Goal: Information Seeking & Learning: Check status

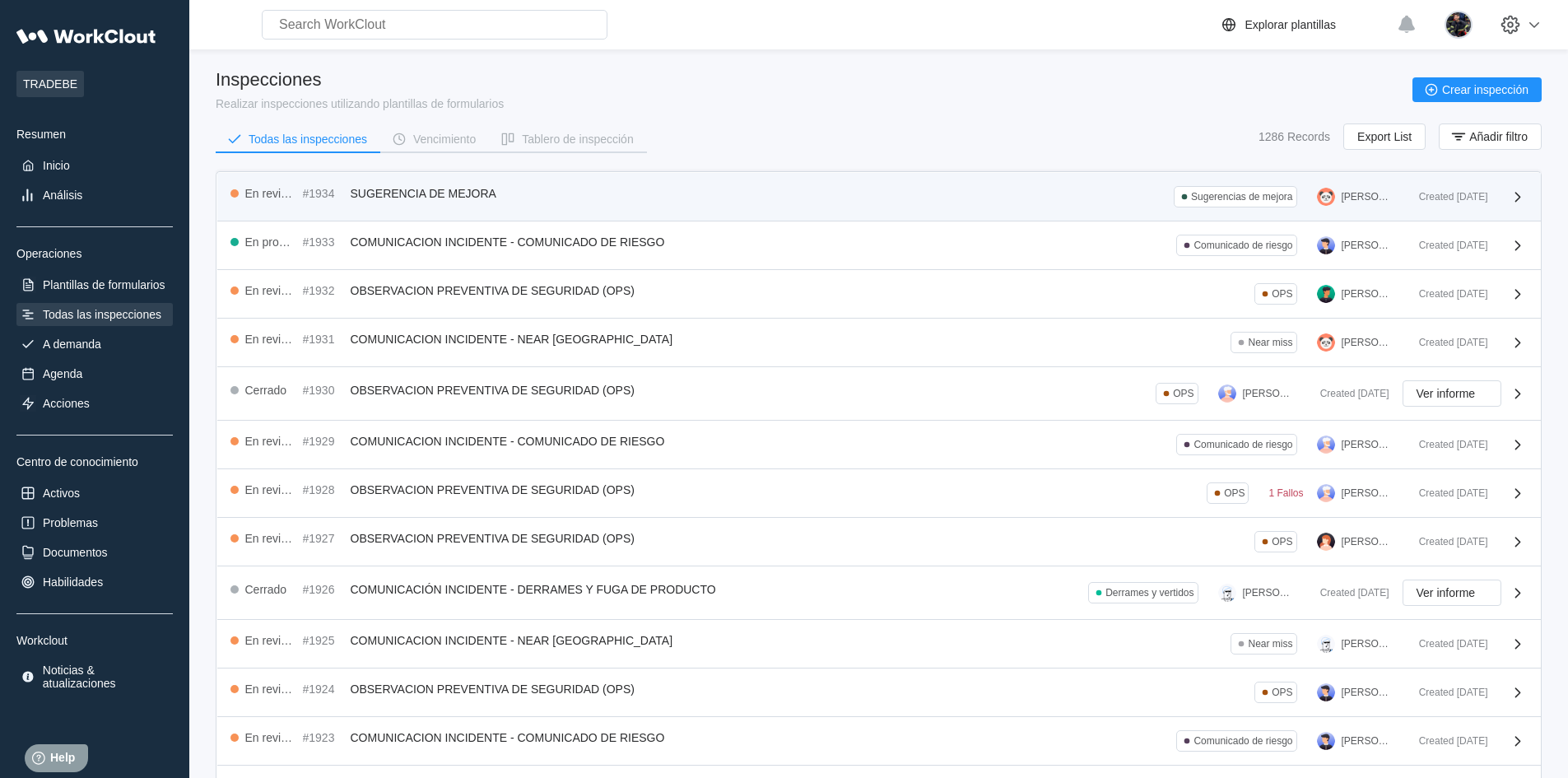
click at [719, 213] on div "En revisión #1934 SUGERENCIA DE MEJORA Sugerencias de mejora [PERSON_NAME] Crea…" at bounding box center [879, 197] width 1323 height 48
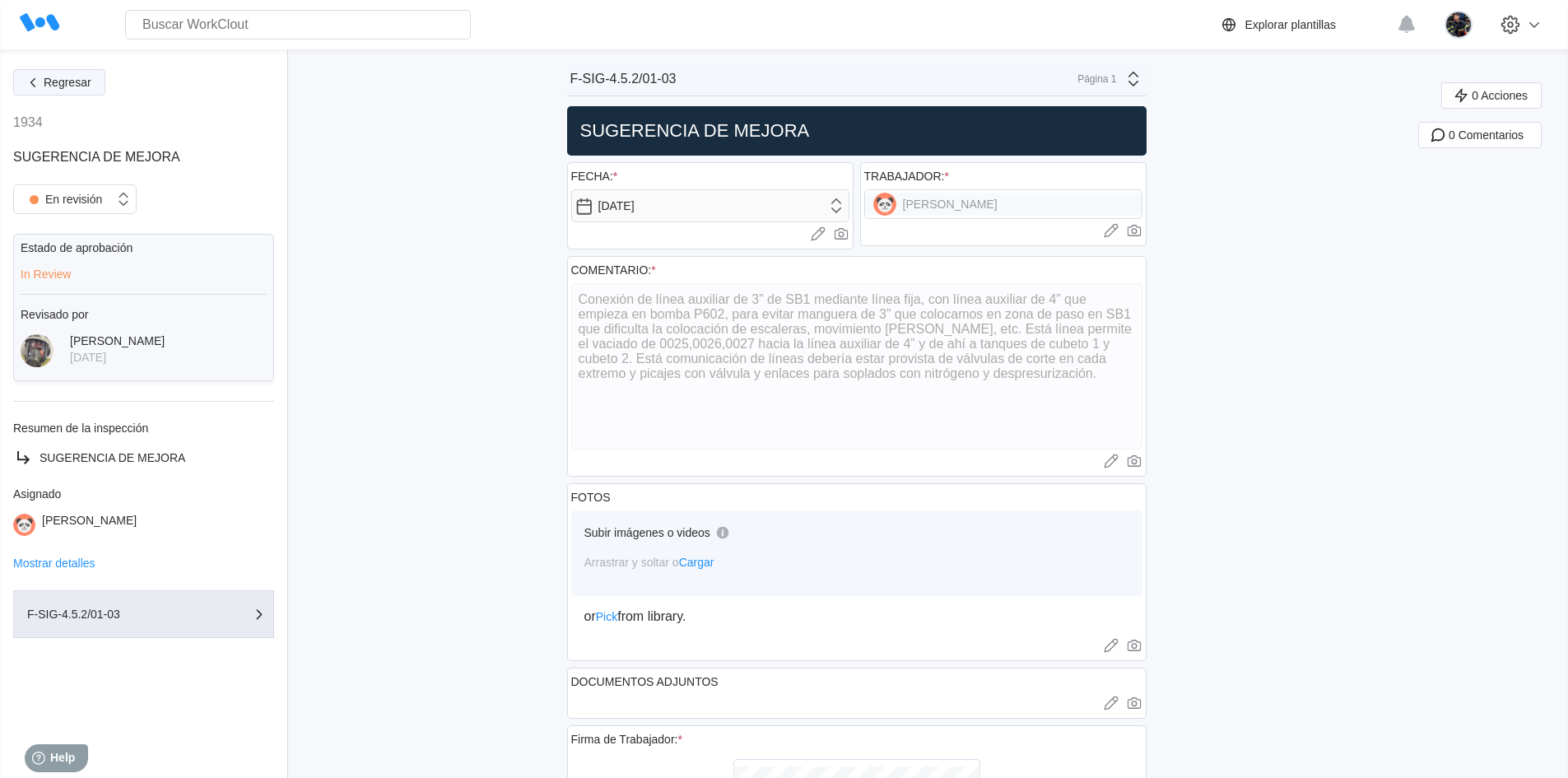
click at [82, 82] on span "Regresar" at bounding box center [67, 83] width 48 height 12
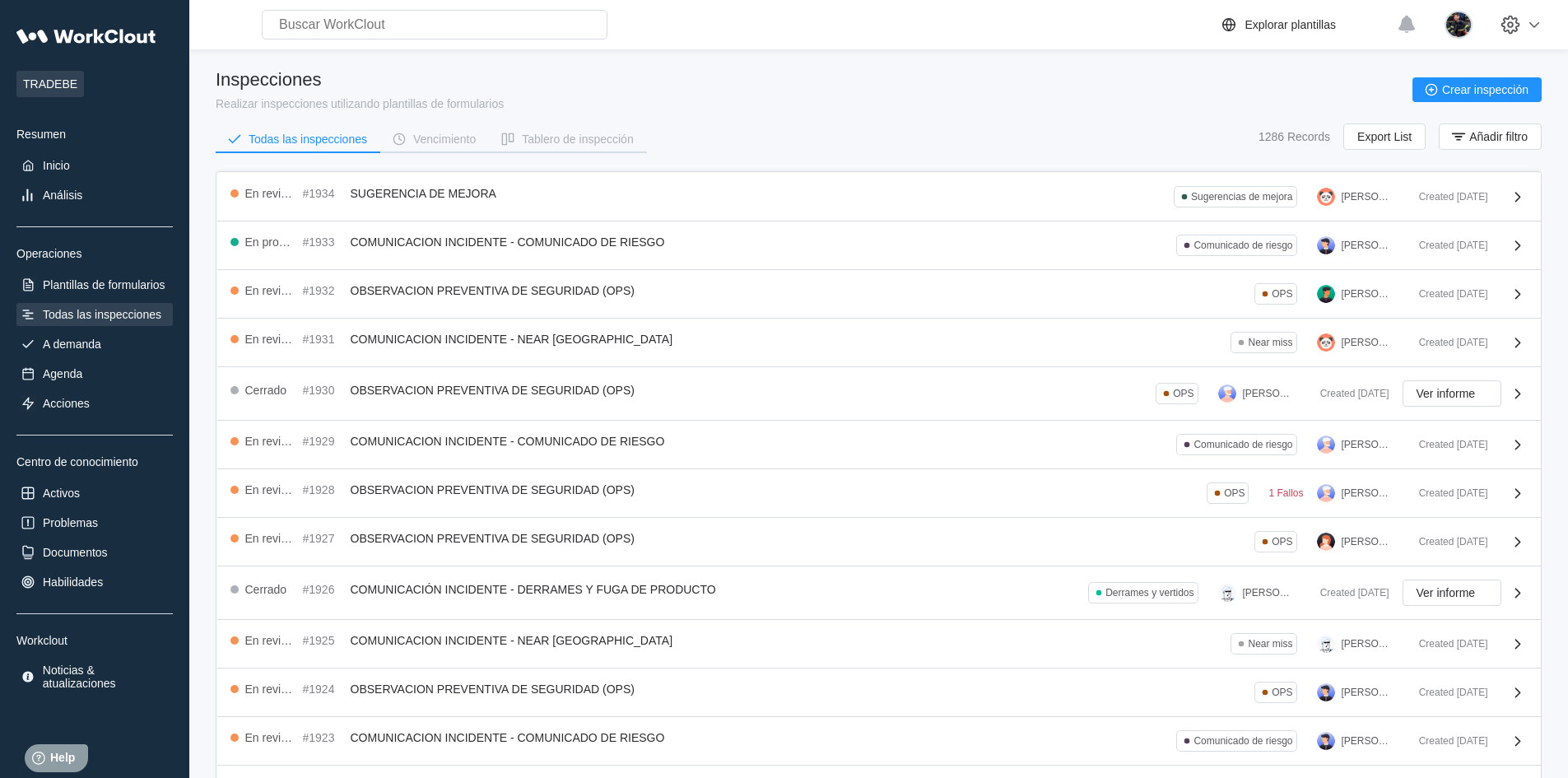
click at [559, 68] on main "Inspecciones Realizar inspecciones utilizando plantillas de formularios Crear i…" at bounding box center [878, 519] width 1326 height 941
click at [457, 139] on div "Vencimiento" at bounding box center [444, 139] width 63 height 12
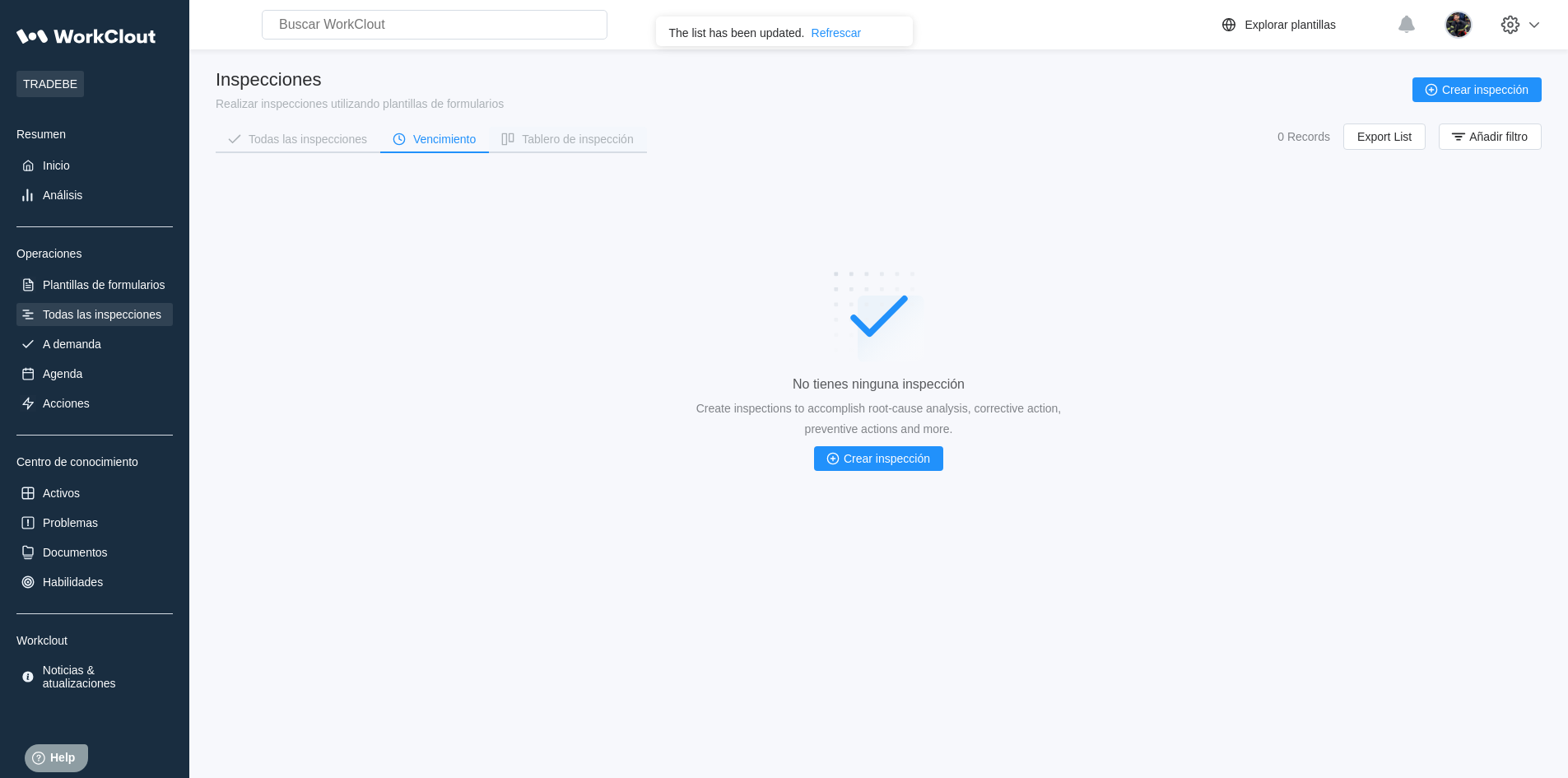
click at [525, 143] on div "Tablero de inspección" at bounding box center [577, 139] width 111 height 12
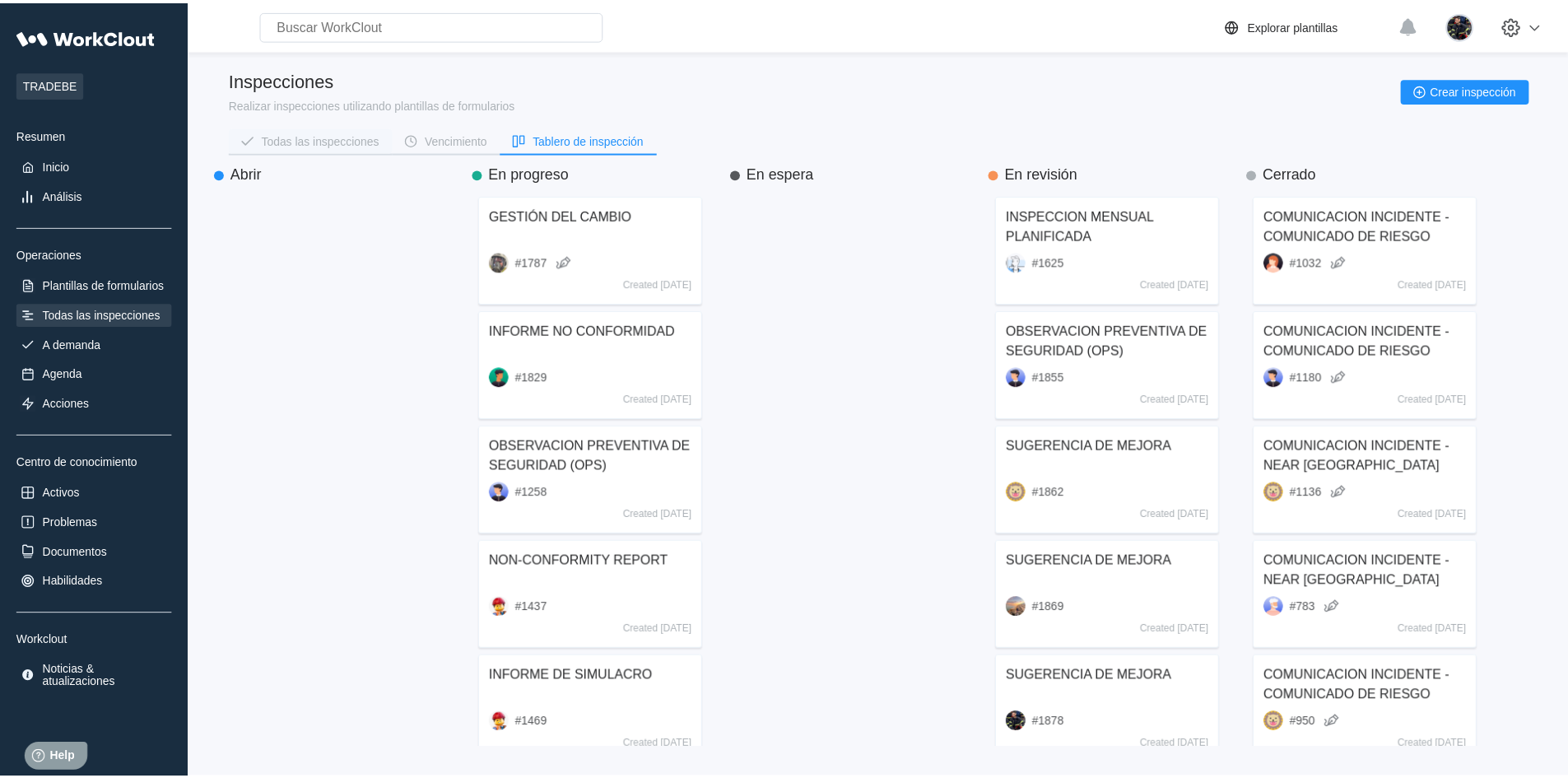
scroll to position [541, 234]
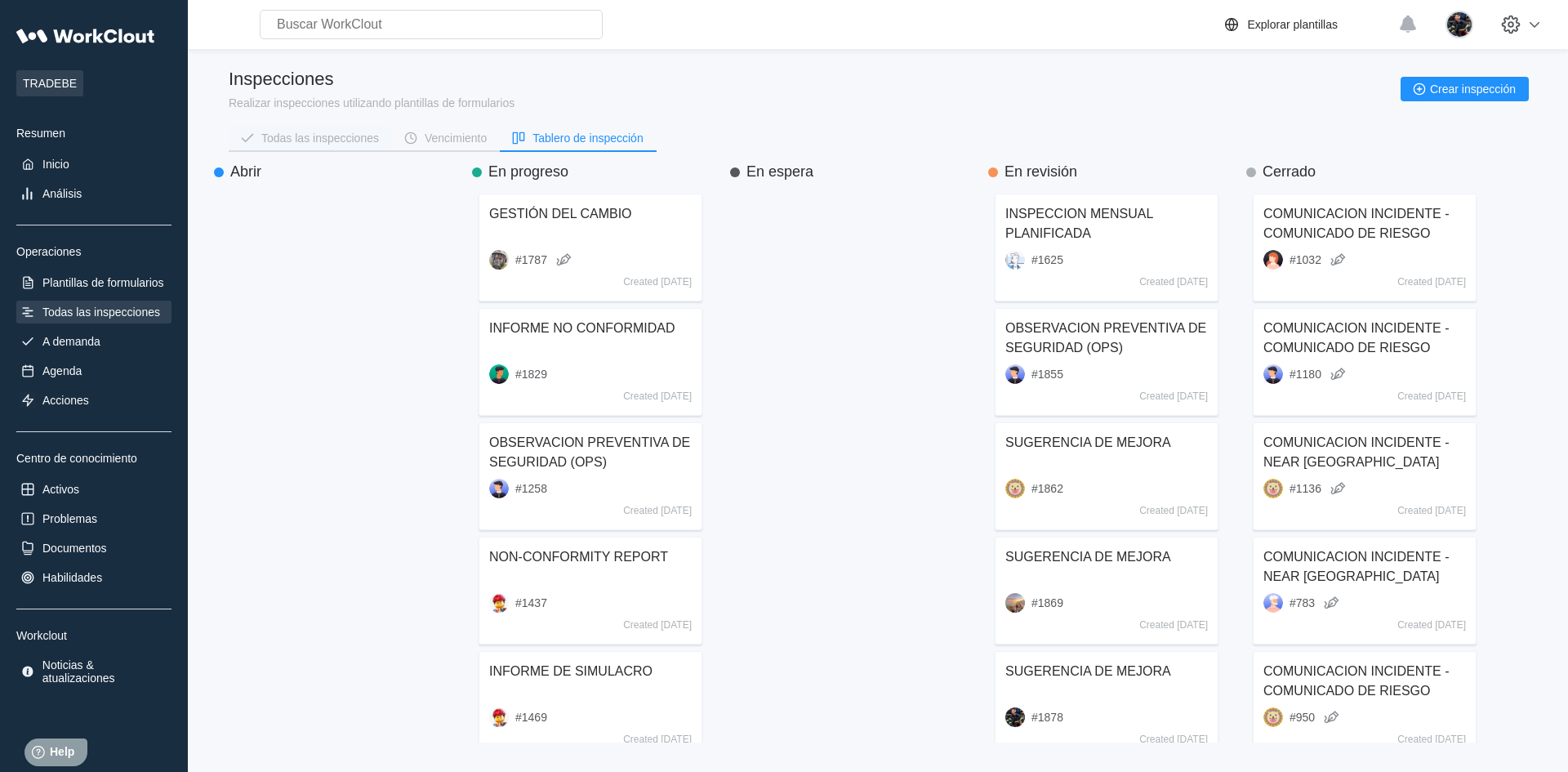
click at [345, 136] on div "Todas las inspecciones" at bounding box center [320, 138] width 118 height 12
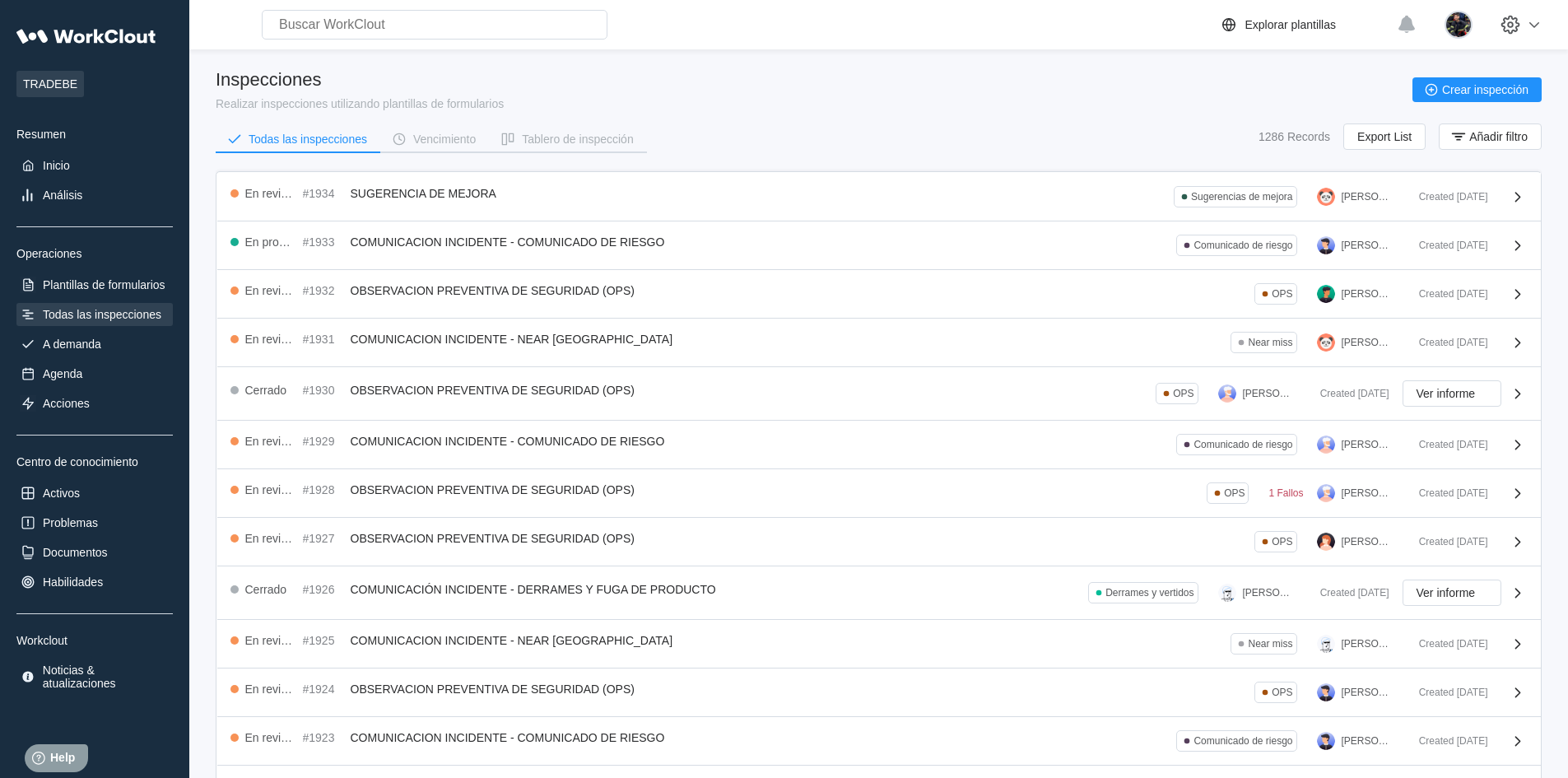
click at [766, 132] on div "Todas las inspecciones Vencimiento Tablero de inspección 1286 Records Export Li…" at bounding box center [878, 144] width 1326 height 41
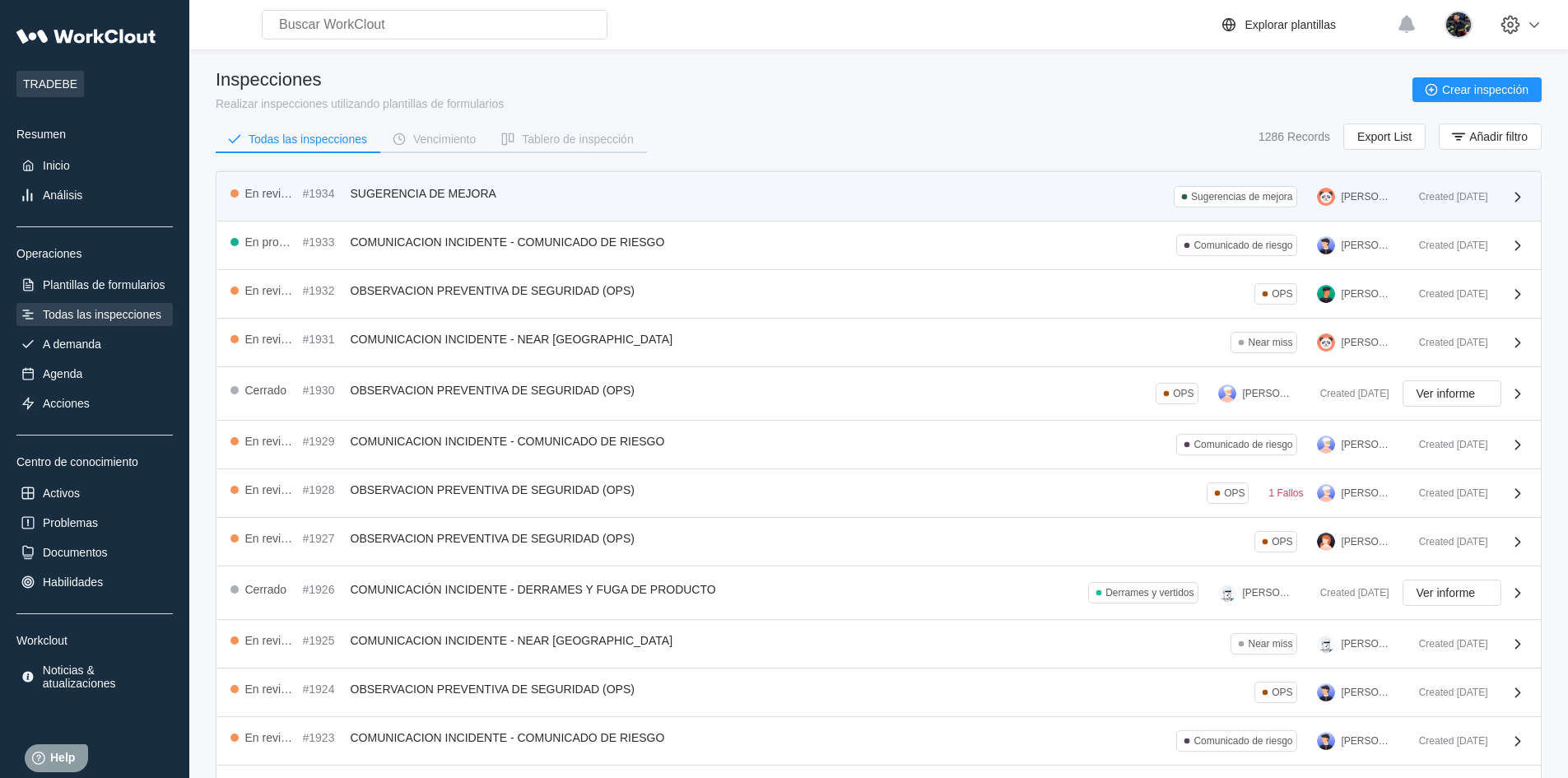
click at [1031, 207] on div "En revisión #1934 SUGERENCIA DE MEJORA Sugerencias de mejora [PERSON_NAME]" at bounding box center [818, 197] width 1176 height 22
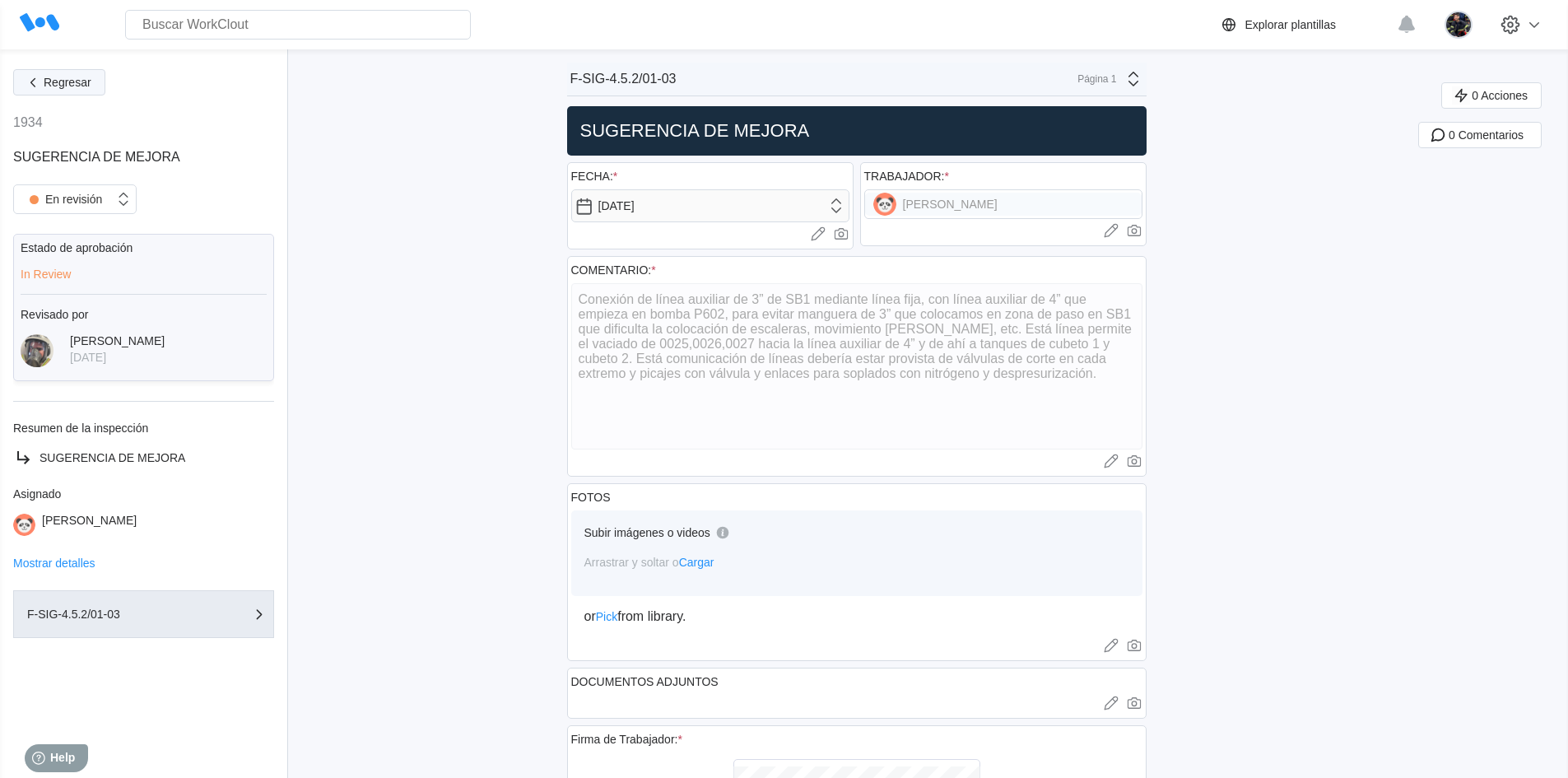
click at [68, 83] on span "Regresar" at bounding box center [67, 83] width 48 height 12
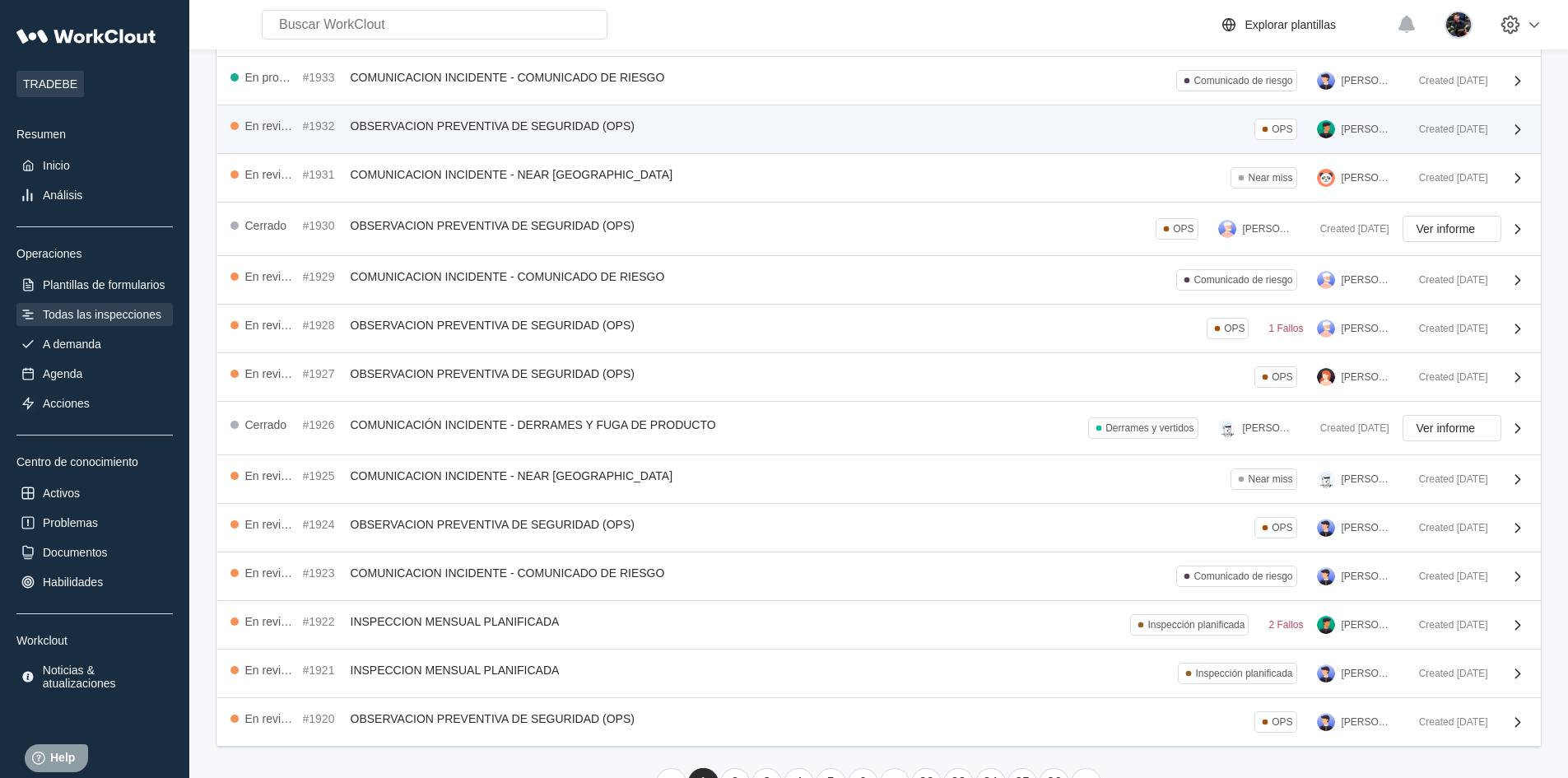
scroll to position [212, 0]
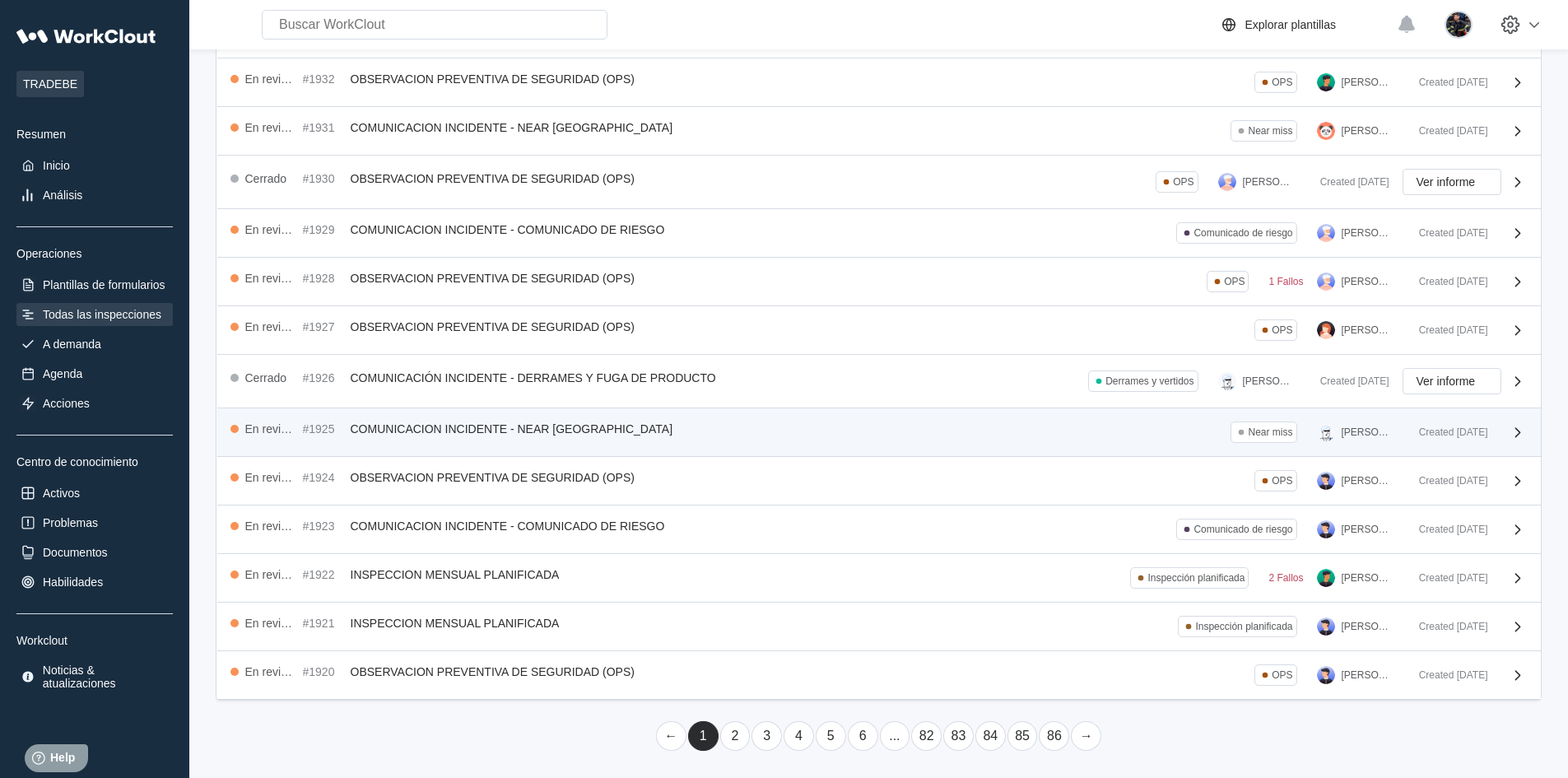
click at [502, 432] on span "COMUNICACION INCIDENTE - NEAR [GEOGRAPHIC_DATA]" at bounding box center [512, 429] width 323 height 13
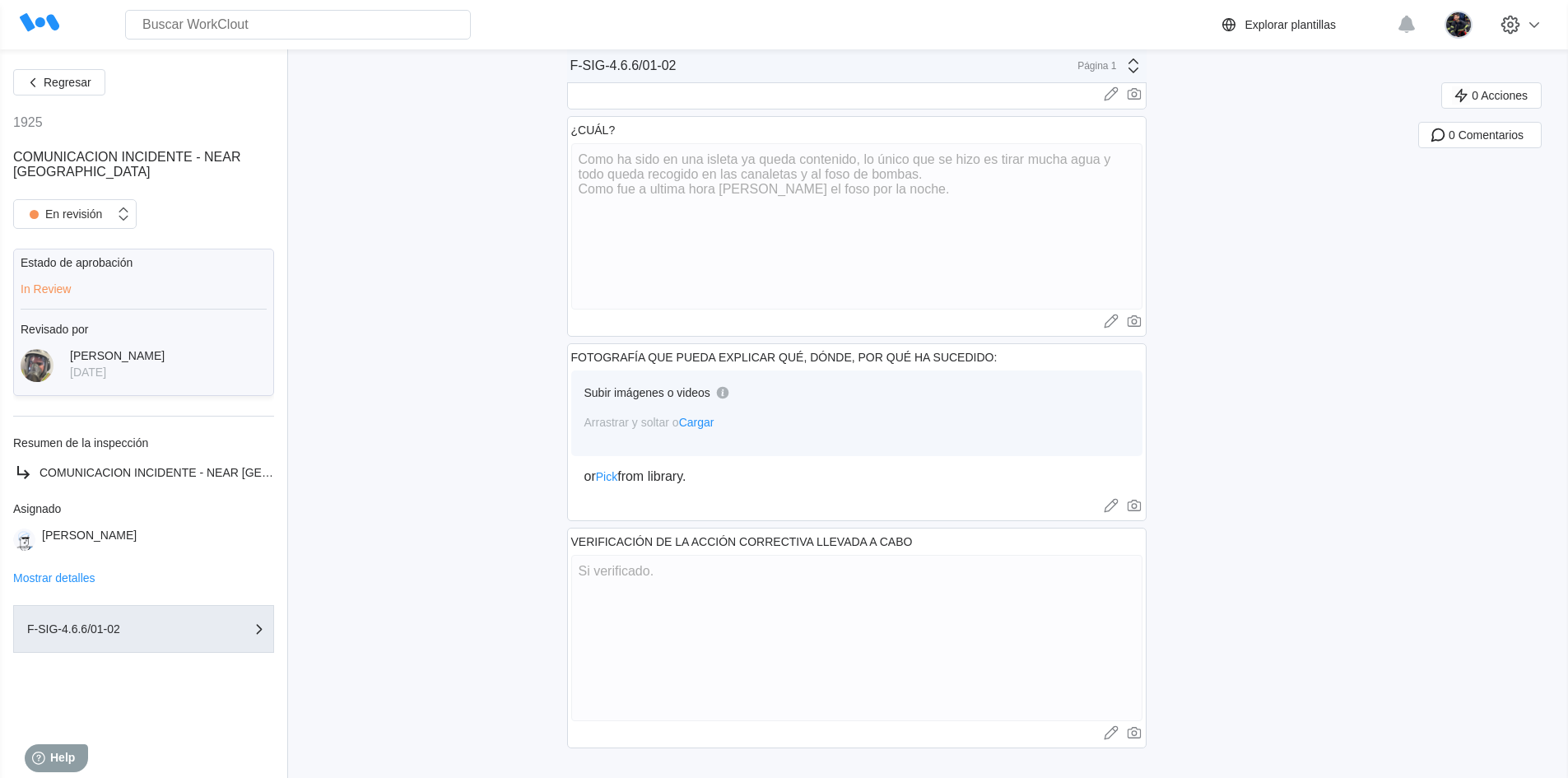
scroll to position [692, 0]
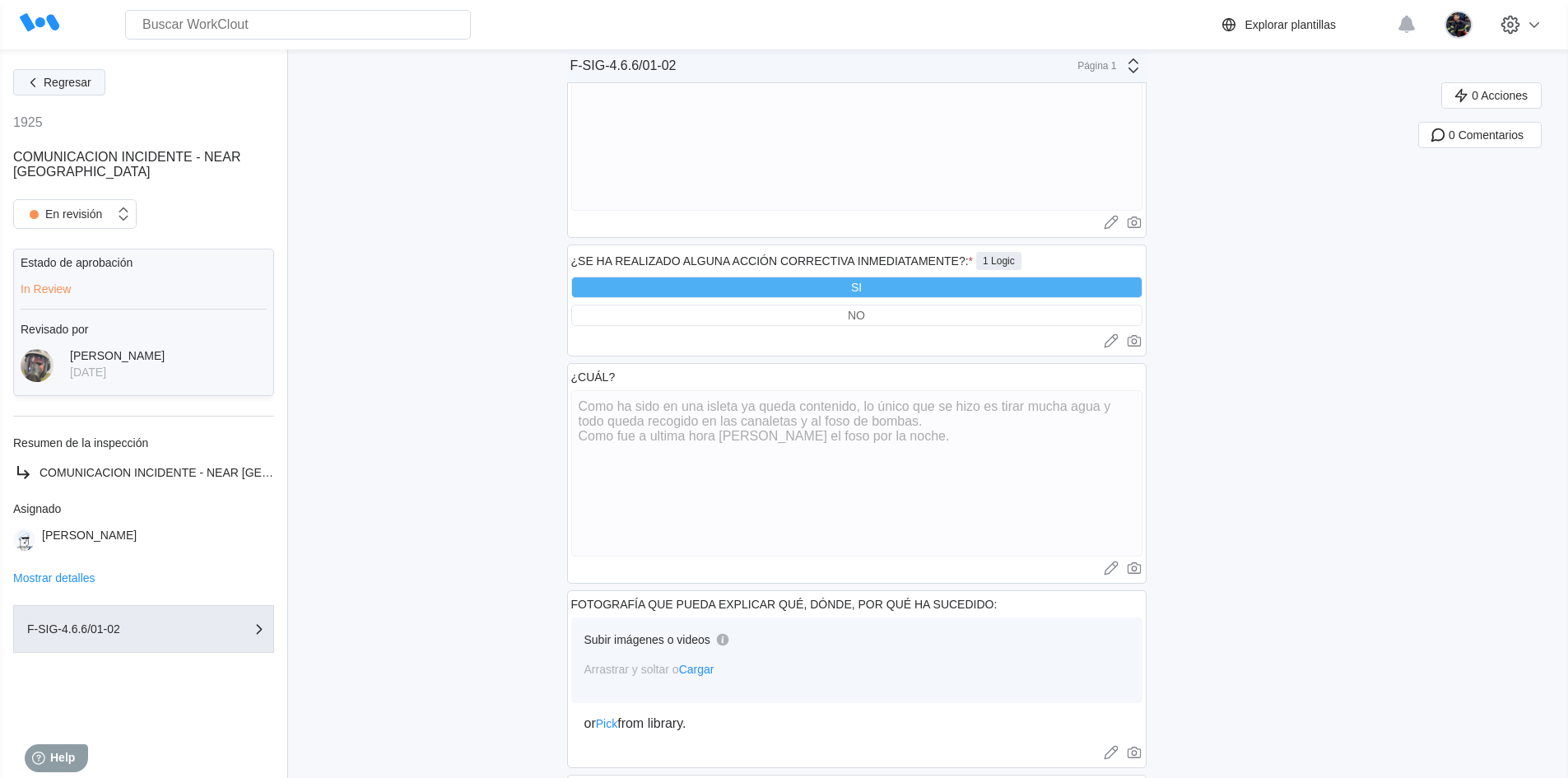
click at [65, 92] on button "Regresar" at bounding box center [59, 83] width 92 height 27
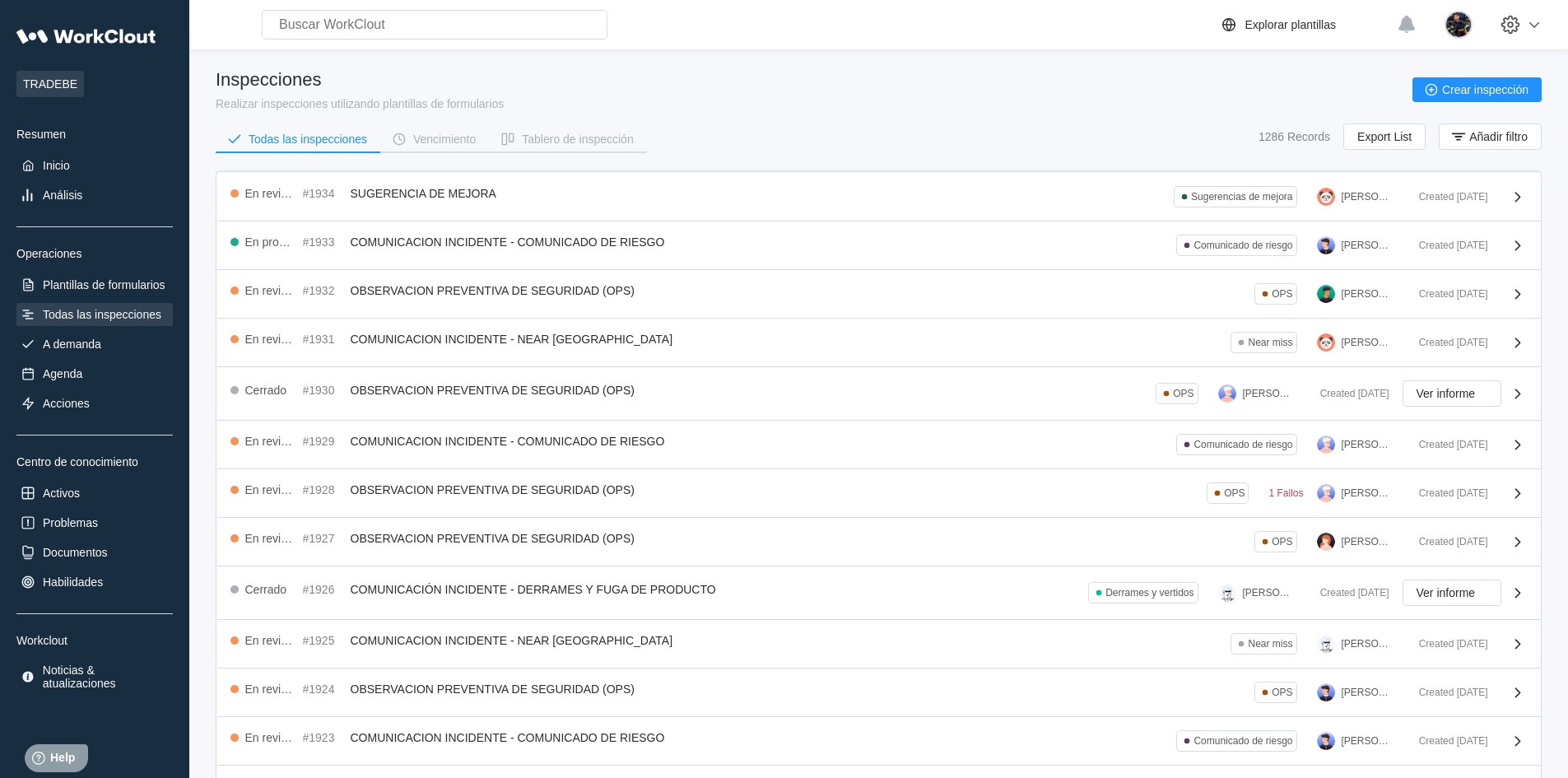
click at [204, 82] on div "Search for anything... Activos • Empleados • Habilidades • Documentos • Problem…" at bounding box center [879, 495] width 1379 height 990
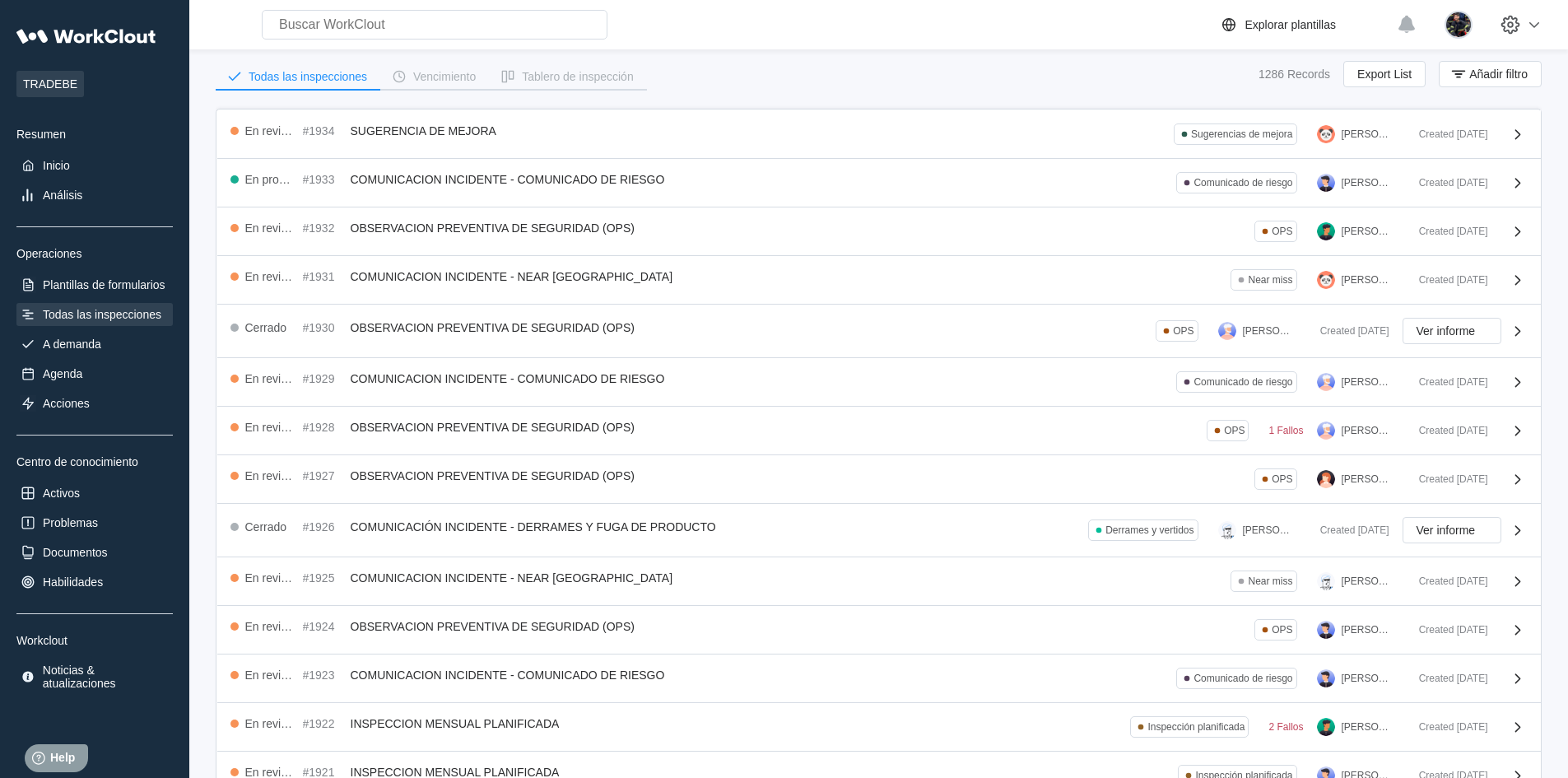
scroll to position [164, 0]
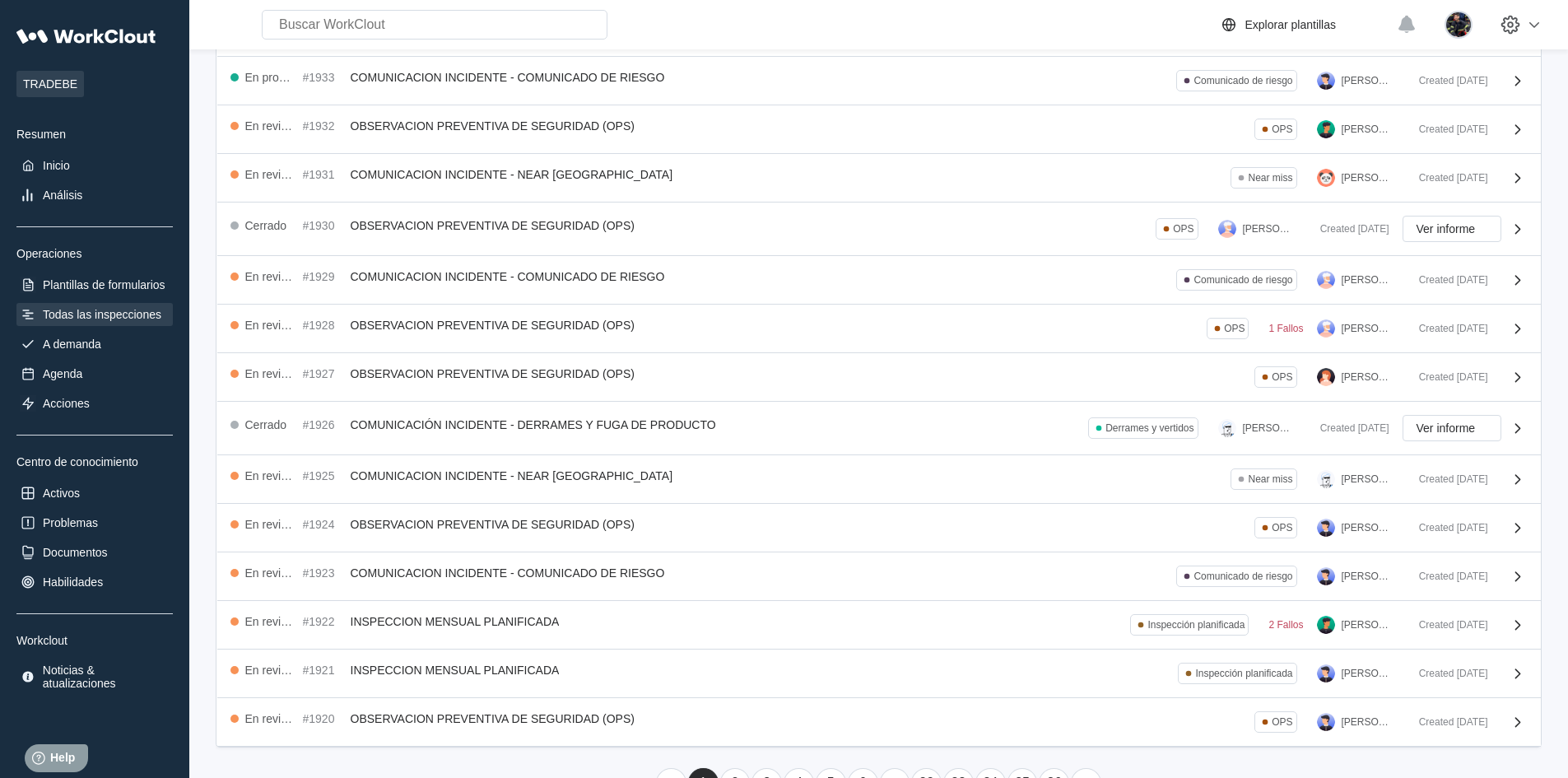
click at [733, 23] on div "Search for anything... Activos • Empleados • Habilidades • Documentos • Problem…" at bounding box center [708, 25] width 1023 height 30
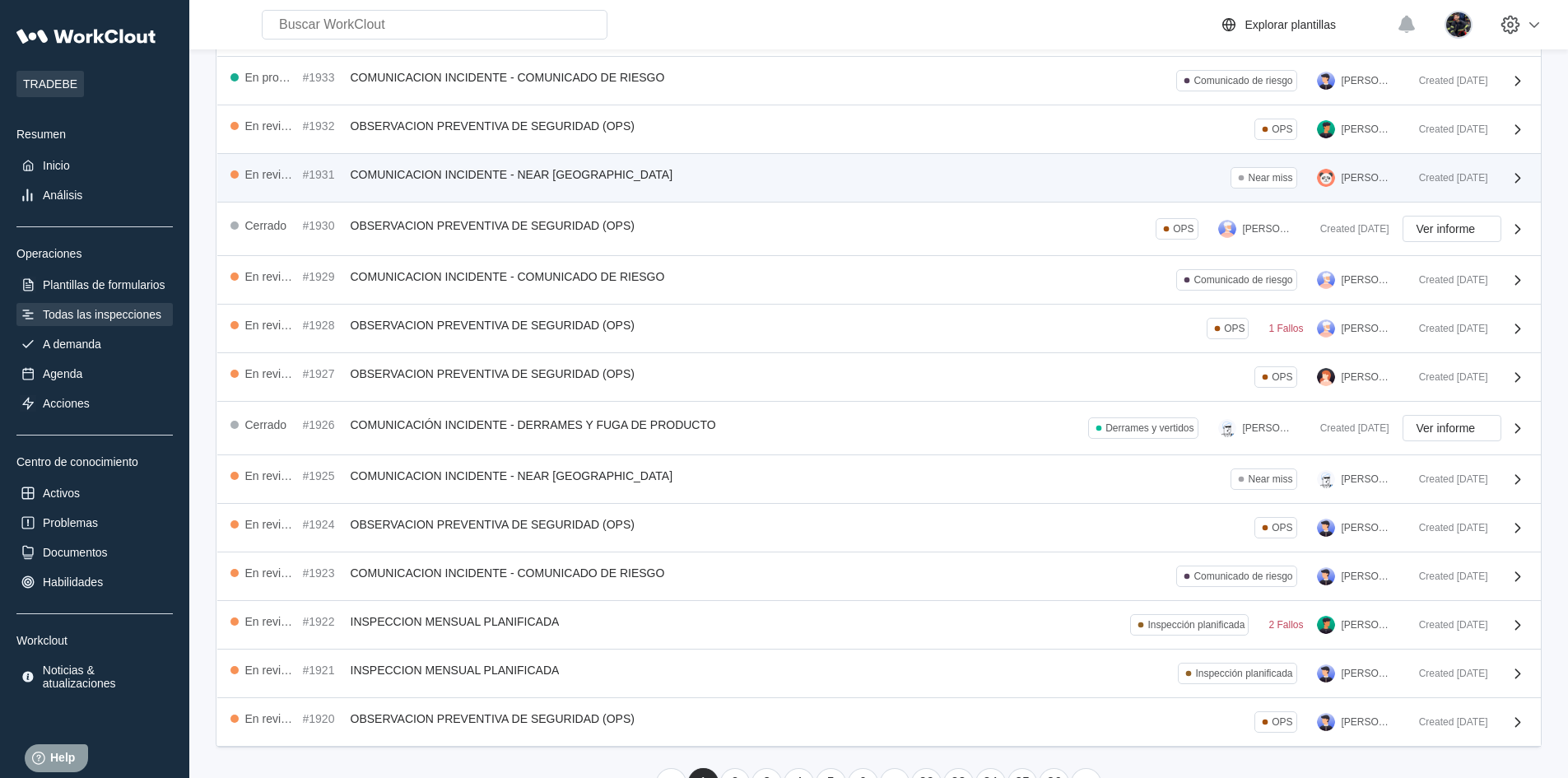
scroll to position [83, 0]
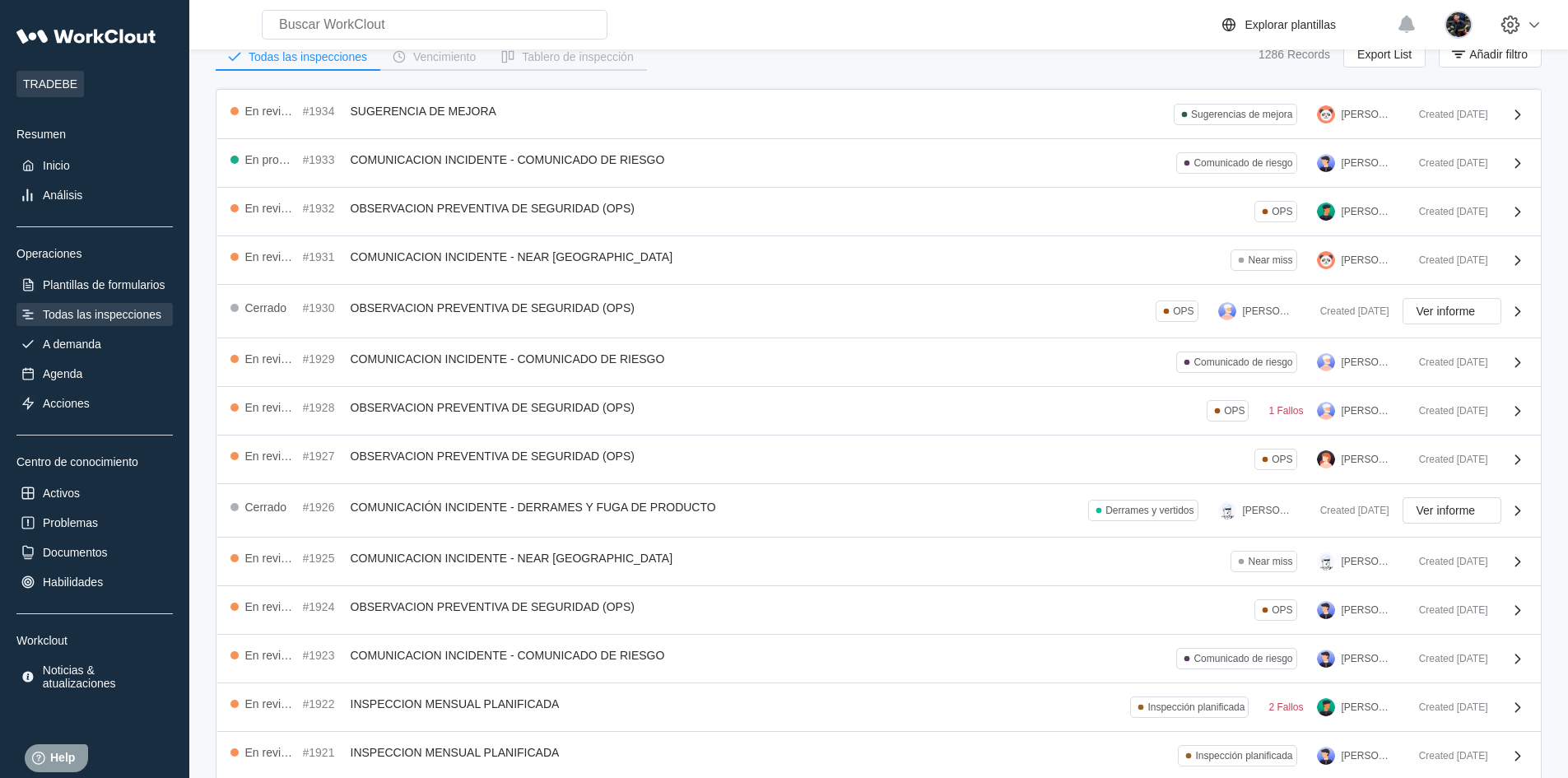
click at [777, 57] on div "Todas las inspecciones Vencimiento Tablero de inspección 1286 Records Export Li…" at bounding box center [878, 61] width 1326 height 41
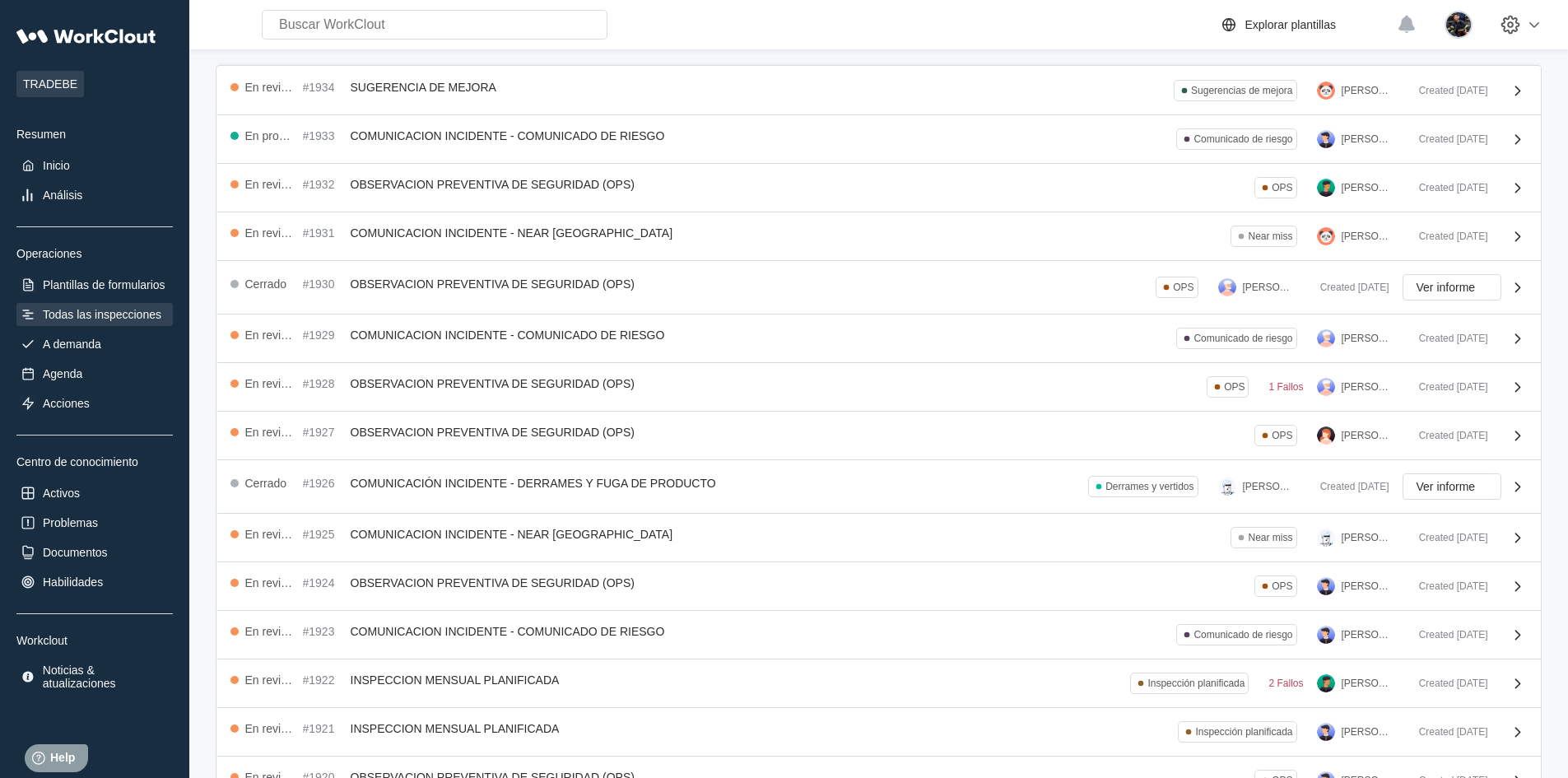
scroll to position [112, 0]
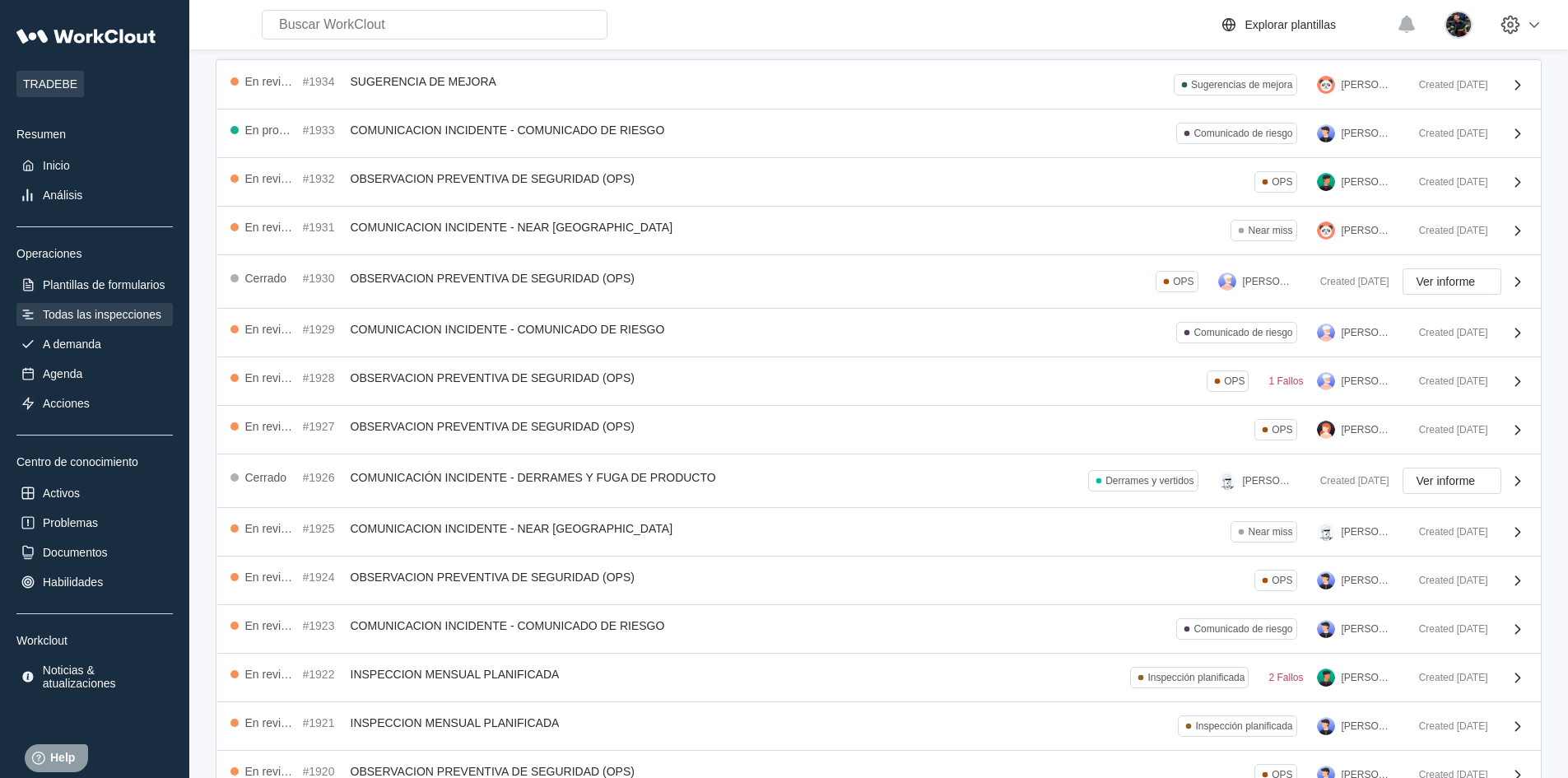
click at [782, 28] on div "Search for anything... Activos • Empleados • Habilidades • Documentos • Problem…" at bounding box center [708, 25] width 1023 height 30
